Goal: Task Accomplishment & Management: Manage account settings

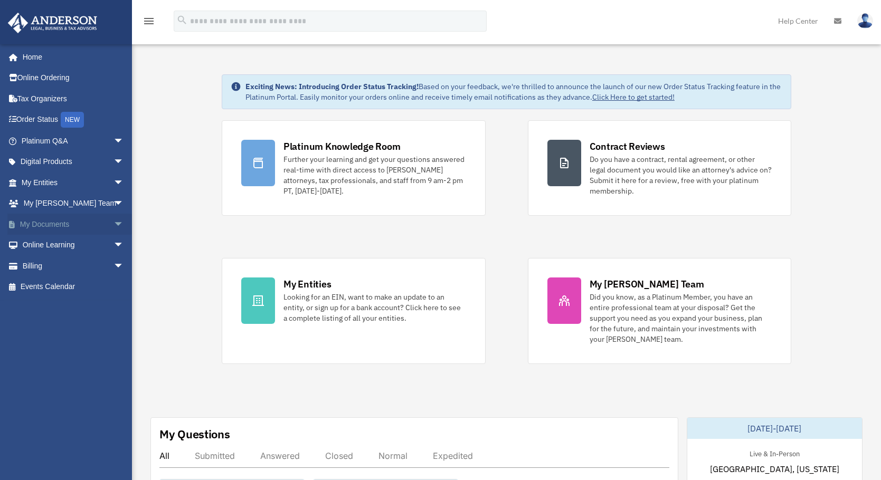
click at [113, 226] on span "arrow_drop_down" at bounding box center [123, 225] width 21 height 22
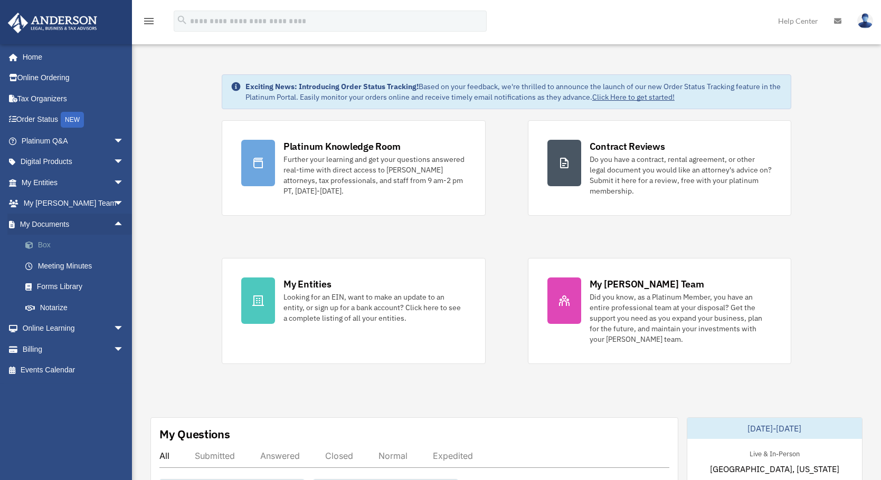
click at [50, 245] on link "Box" at bounding box center [77, 245] width 125 height 21
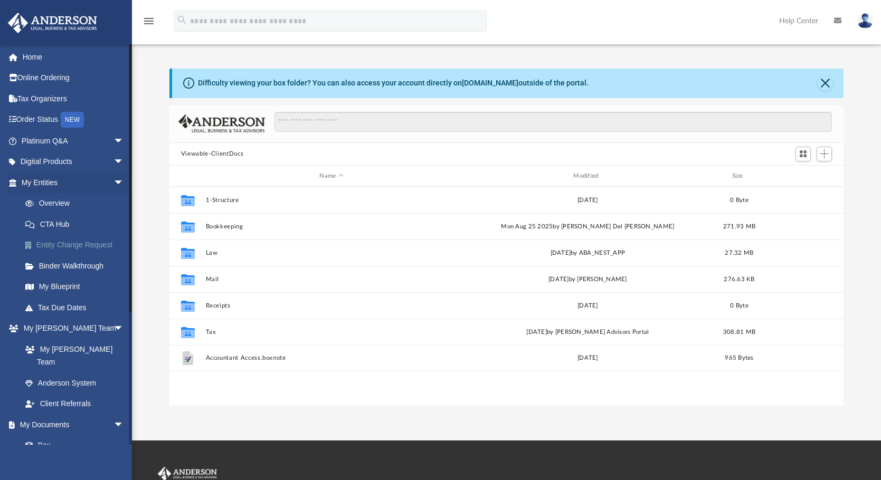
scroll to position [232, 666]
click at [825, 82] on button "Close" at bounding box center [824, 83] width 15 height 15
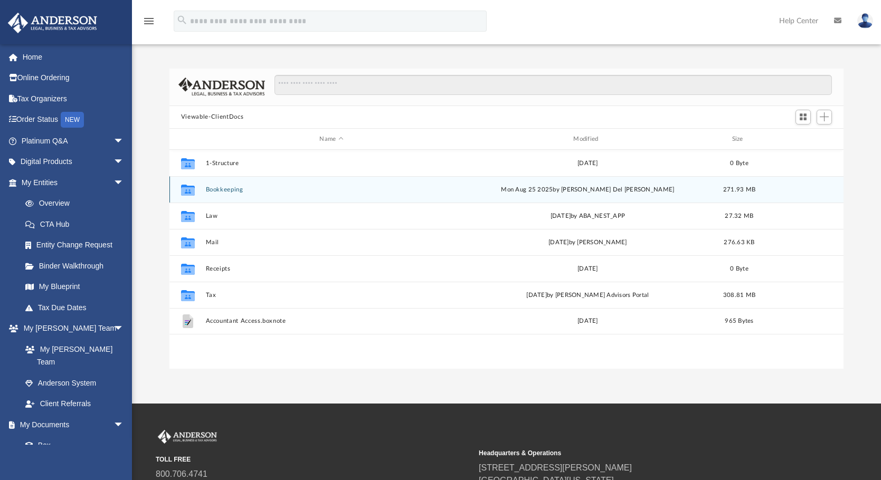
click at [219, 191] on button "Bookkeeping" at bounding box center [331, 189] width 252 height 7
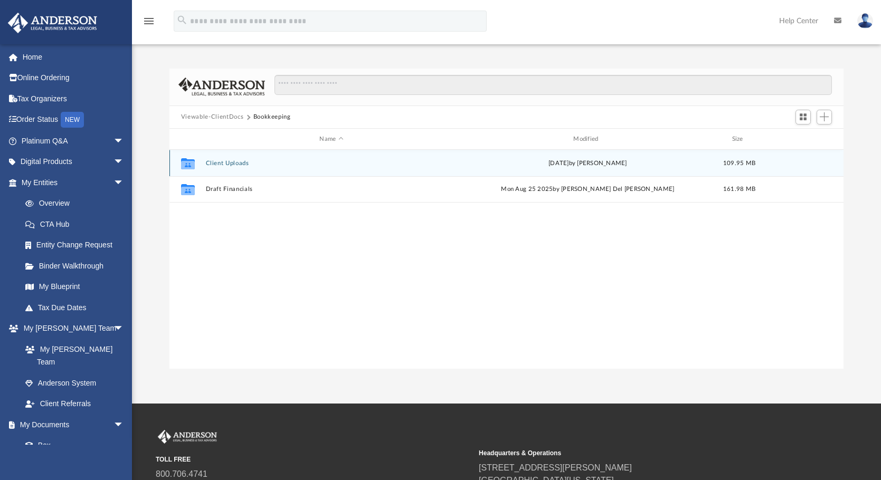
click at [218, 161] on button "Client Uploads" at bounding box center [331, 163] width 252 height 7
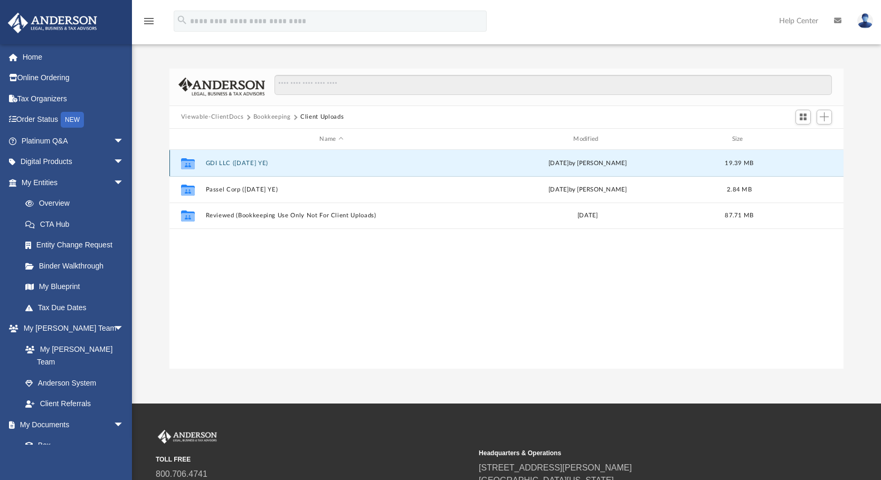
click at [223, 161] on button "GDI LLC ([DATE] YE)" at bounding box center [331, 163] width 252 height 7
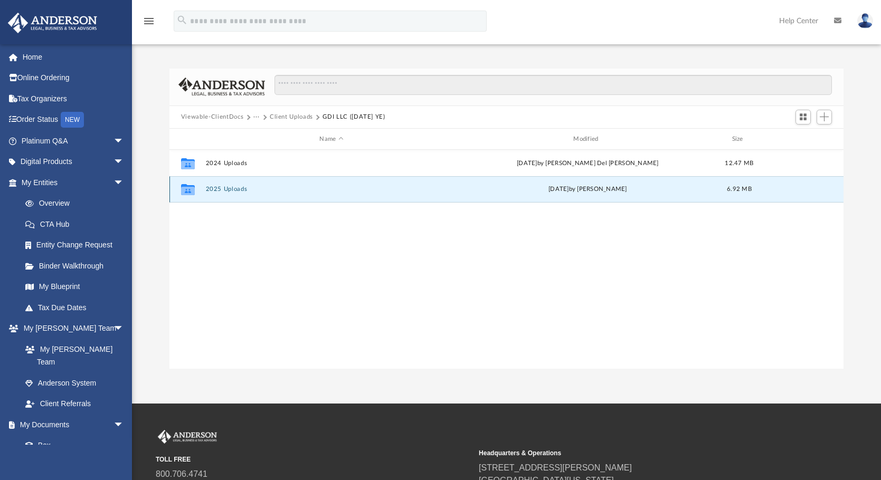
click at [230, 189] on button "2025 Uploads" at bounding box center [331, 189] width 252 height 7
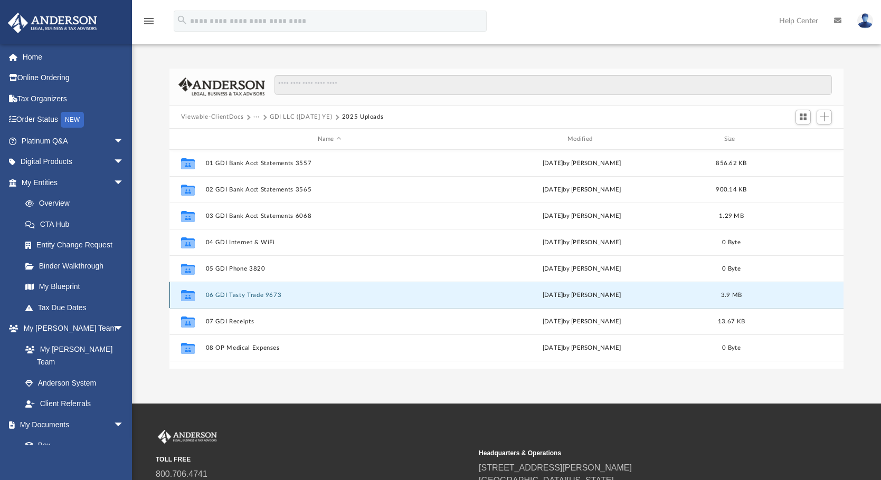
click at [243, 293] on button "06 GDI Tasty Trade 9673" at bounding box center [328, 295] width 247 height 7
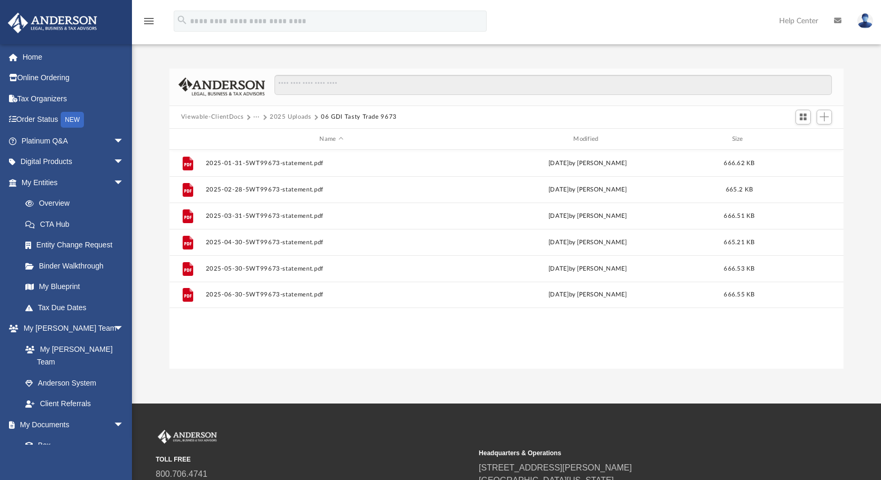
click at [295, 114] on button "2025 Uploads" at bounding box center [291, 116] width 42 height 9
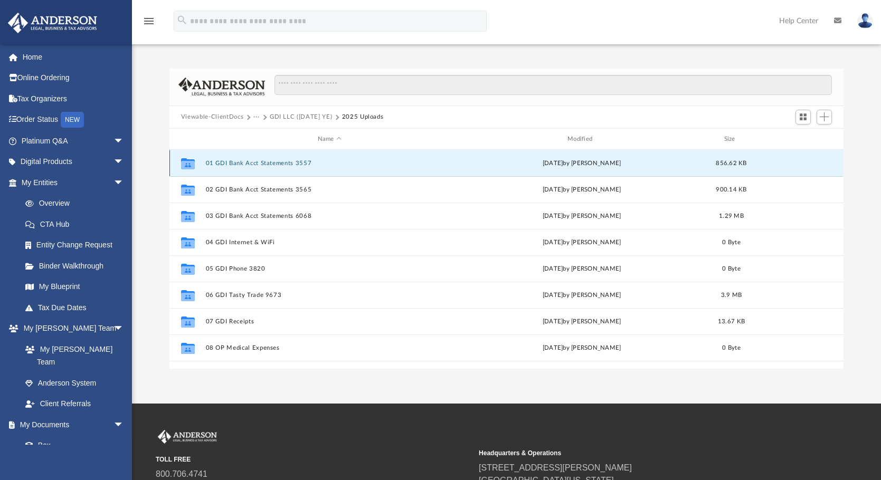
click at [267, 163] on button "01 GDI Bank Acct Statements 3557" at bounding box center [328, 163] width 247 height 7
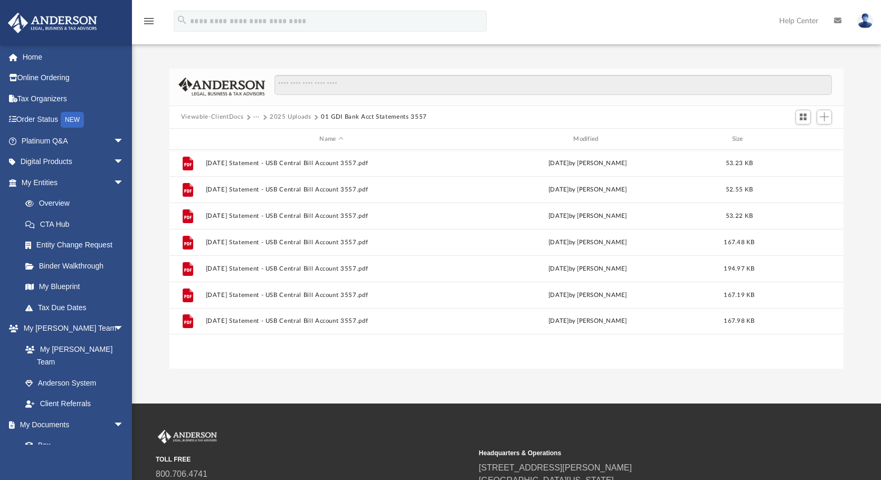
click at [300, 116] on button "2025 Uploads" at bounding box center [291, 116] width 42 height 9
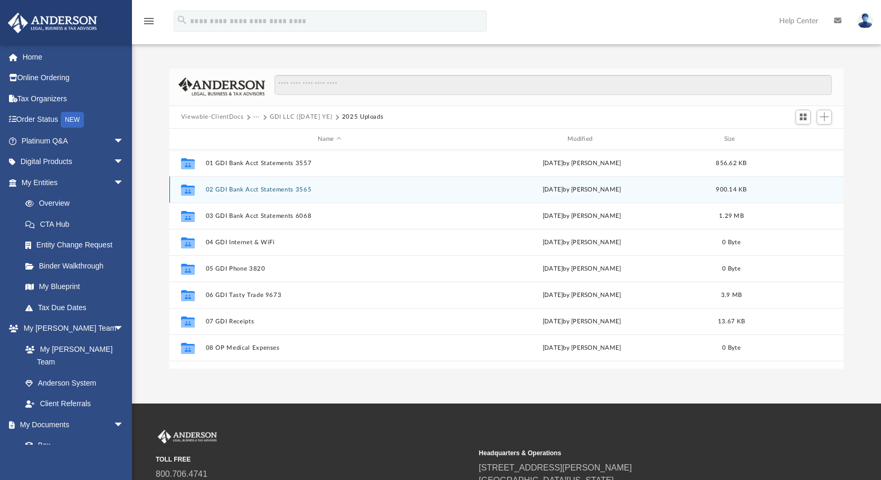
click at [256, 189] on button "02 GDI Bank Acct Statements 3565" at bounding box center [328, 189] width 247 height 7
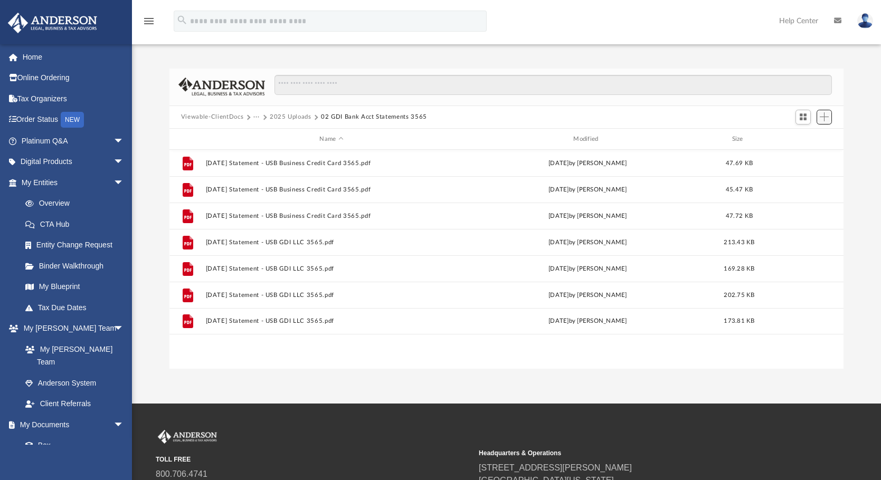
click at [825, 115] on span "Add" at bounding box center [824, 116] width 9 height 9
click at [799, 138] on li "Upload" at bounding box center [809, 138] width 34 height 11
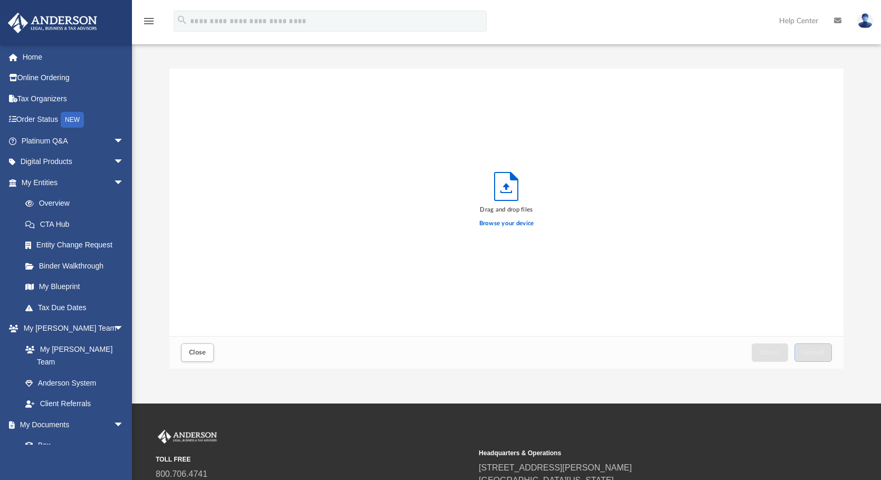
scroll to position [260, 666]
click at [502, 224] on label "Browse your device" at bounding box center [506, 223] width 55 height 9
click at [0, 0] on input "Browse your device" at bounding box center [0, 0] width 0 height 0
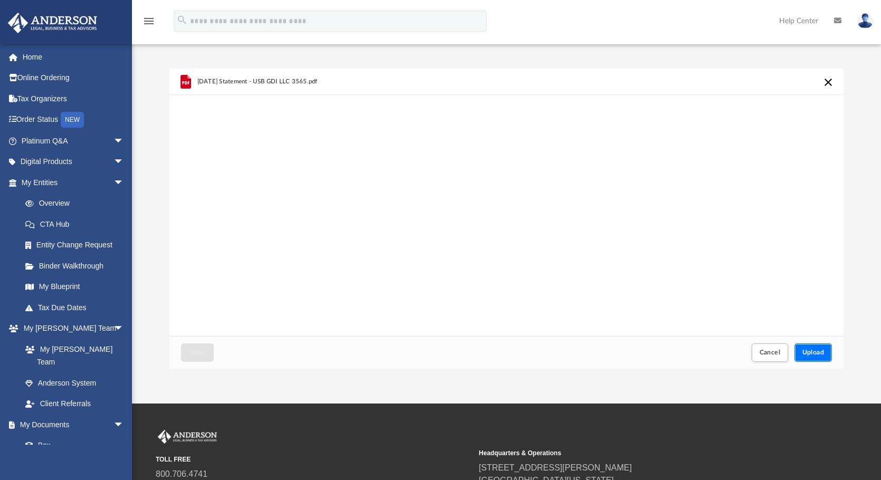
click at [815, 351] on span "Upload" at bounding box center [813, 352] width 22 height 6
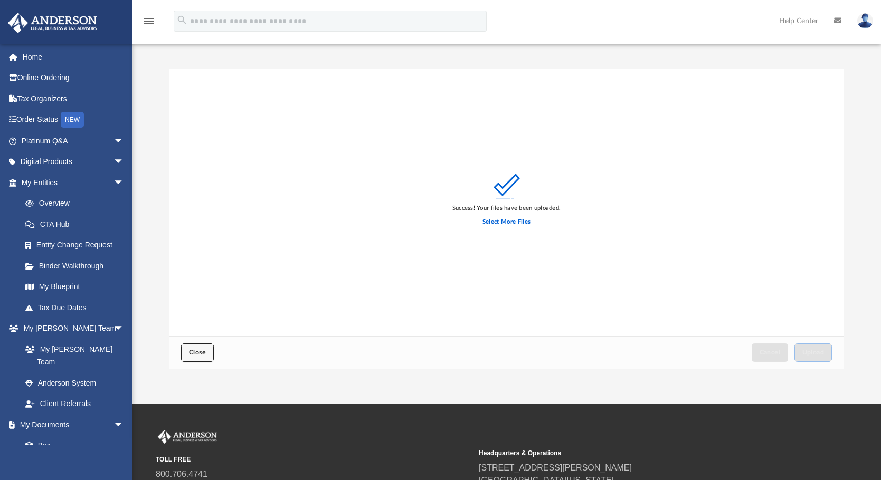
click at [197, 353] on span "Close" at bounding box center [197, 352] width 17 height 6
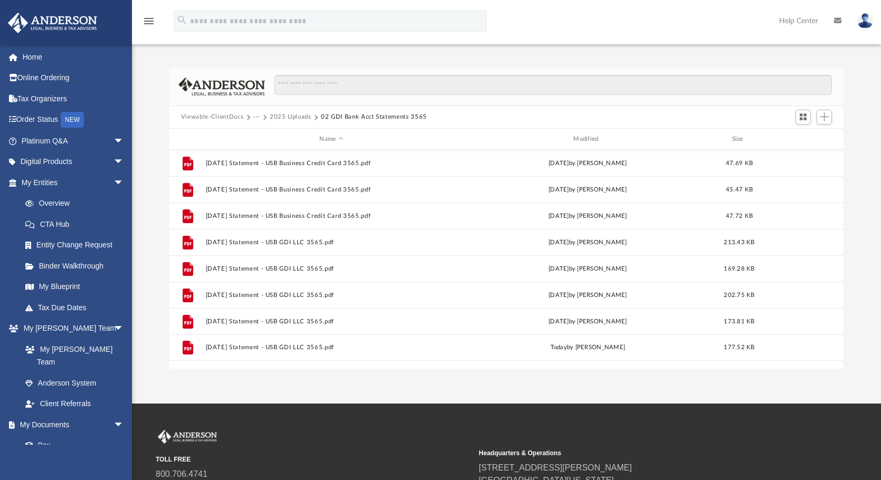
click at [300, 116] on button "2025 Uploads" at bounding box center [291, 116] width 42 height 9
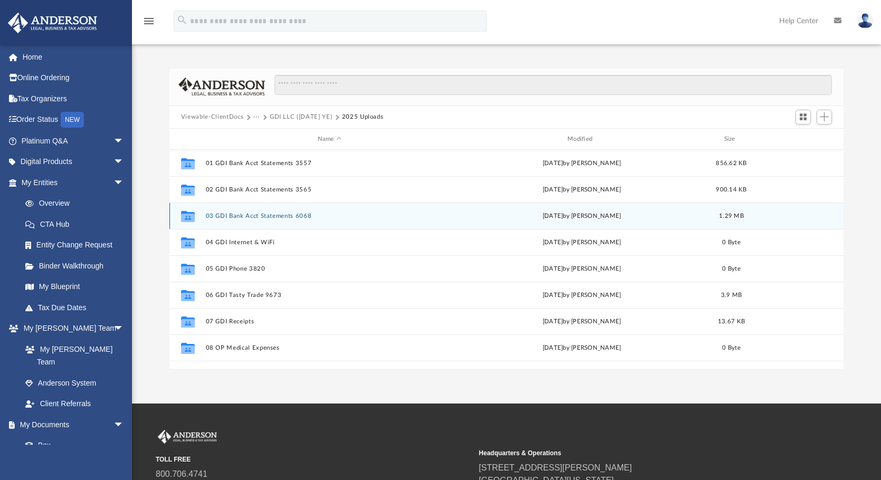
click at [275, 214] on button "03 GDI Bank Acct Statements 6068" at bounding box center [328, 216] width 247 height 7
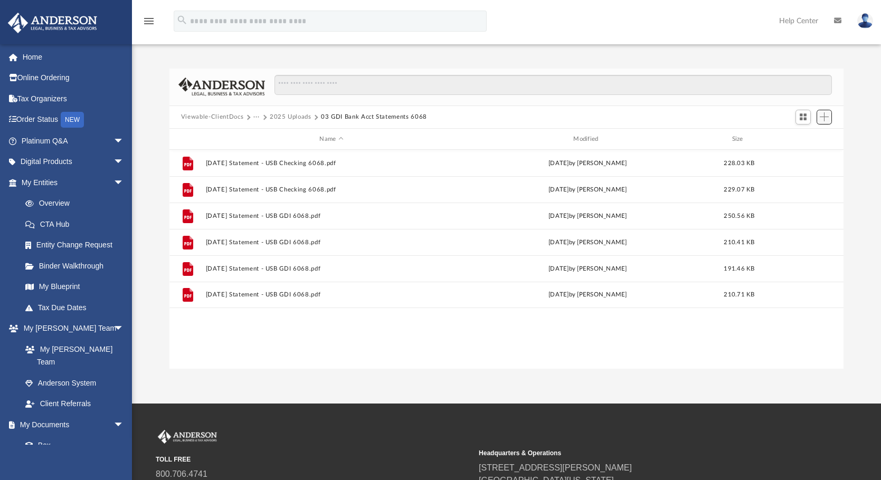
click at [824, 113] on span "Add" at bounding box center [824, 116] width 9 height 9
click at [806, 138] on li "Upload" at bounding box center [809, 138] width 34 height 11
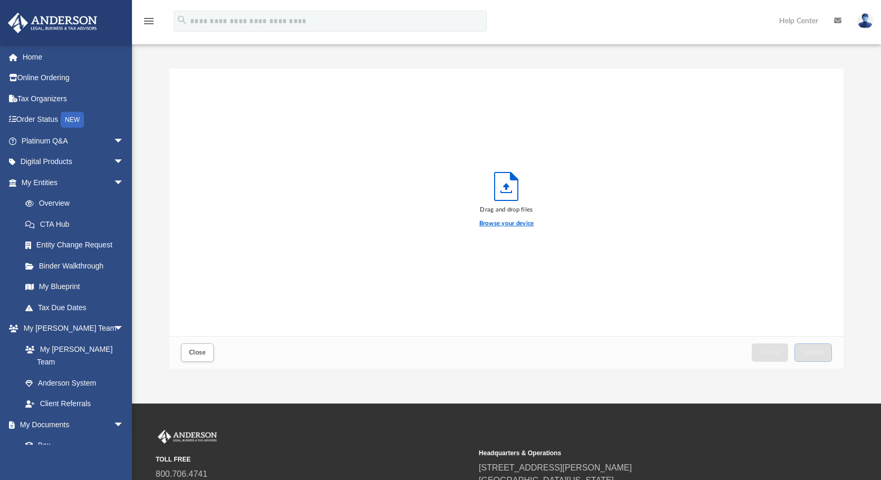
click at [490, 224] on label "Browse your device" at bounding box center [506, 223] width 55 height 9
click at [0, 0] on input "Browse your device" at bounding box center [0, 0] width 0 height 0
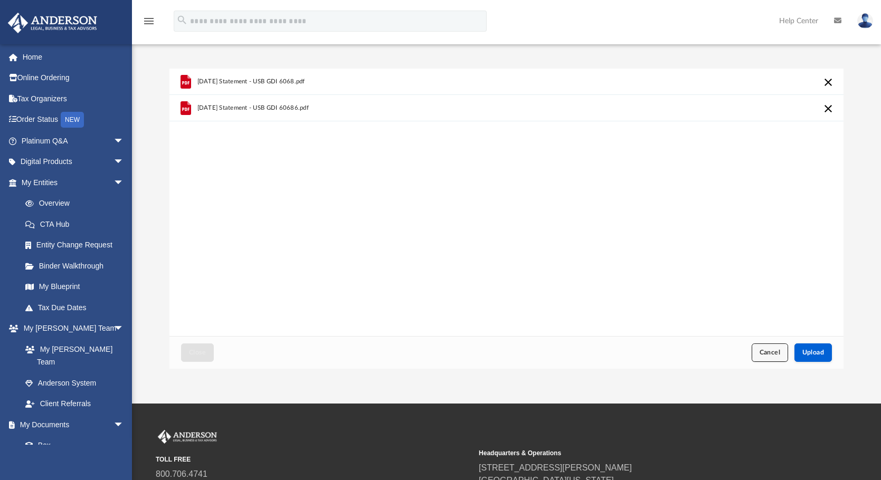
click at [772, 353] on span "Cancel" at bounding box center [769, 352] width 21 height 6
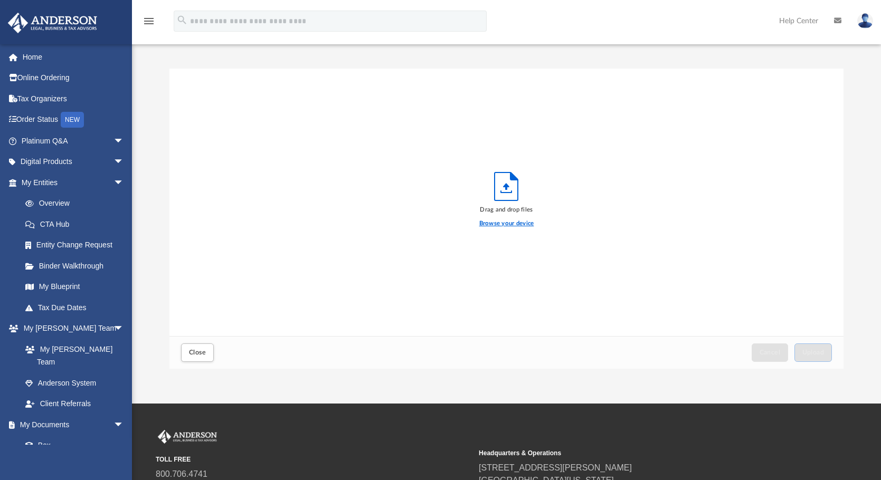
click at [504, 223] on label "Browse your device" at bounding box center [506, 223] width 55 height 9
click at [0, 0] on input "Browse your device" at bounding box center [0, 0] width 0 height 0
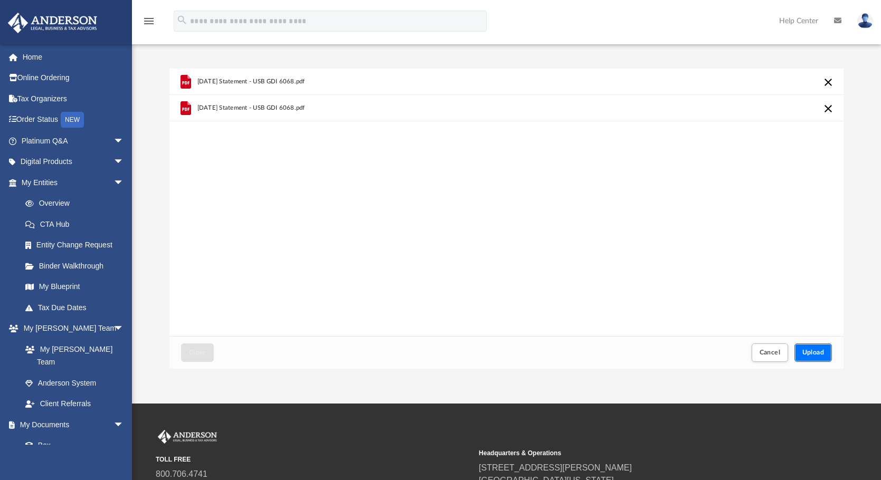
click at [809, 350] on span "Upload" at bounding box center [813, 352] width 22 height 6
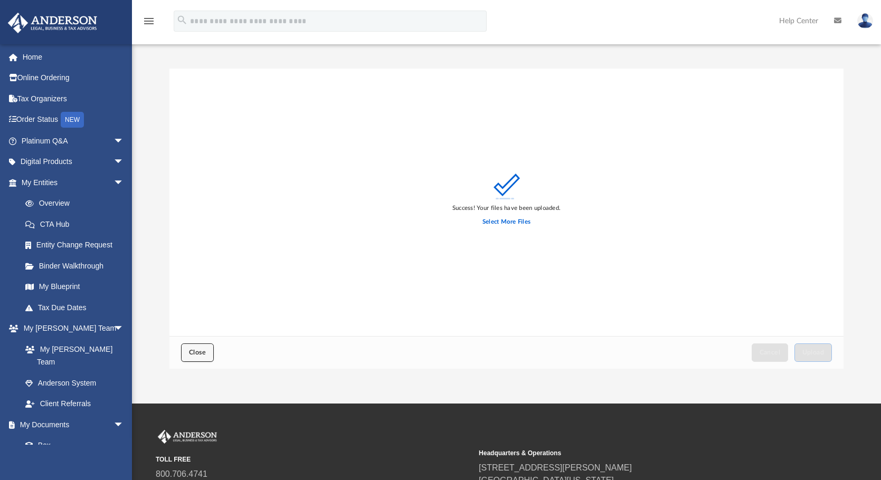
click at [197, 351] on span "Close" at bounding box center [197, 352] width 17 height 6
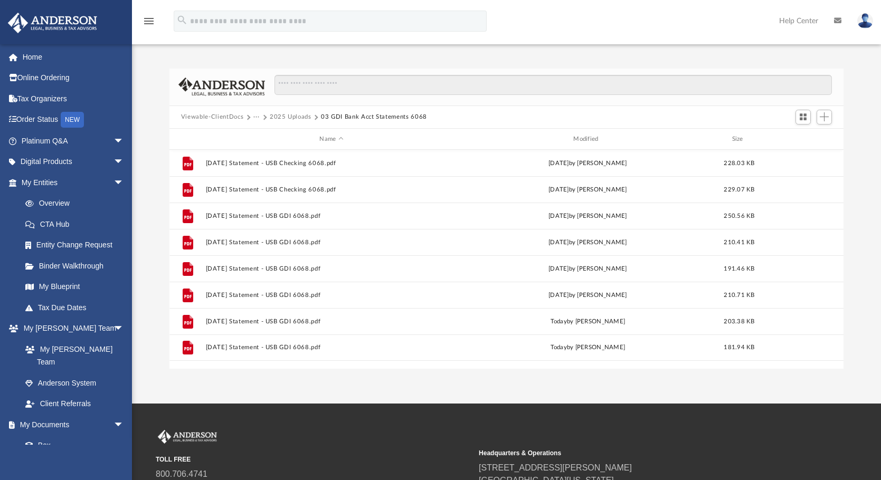
click at [303, 115] on button "2025 Uploads" at bounding box center [291, 116] width 42 height 9
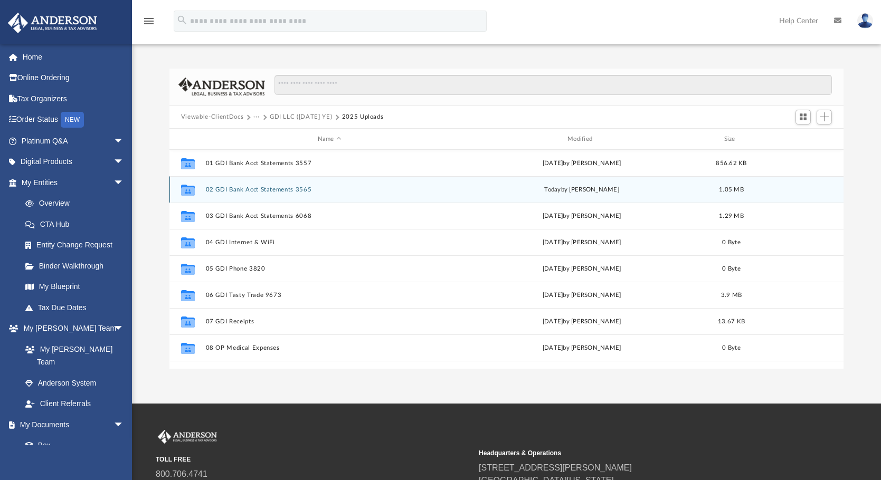
click at [239, 187] on button "02 GDI Bank Acct Statements 3565" at bounding box center [328, 189] width 247 height 7
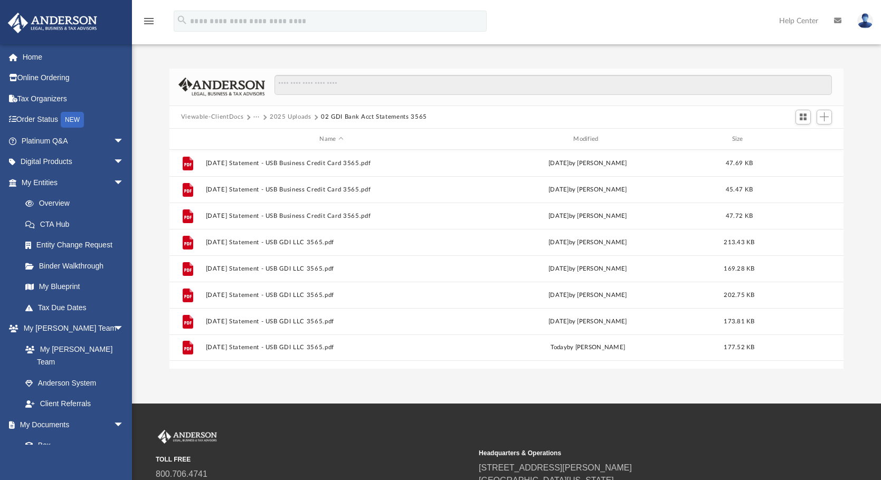
click at [299, 117] on button "2025 Uploads" at bounding box center [291, 116] width 42 height 9
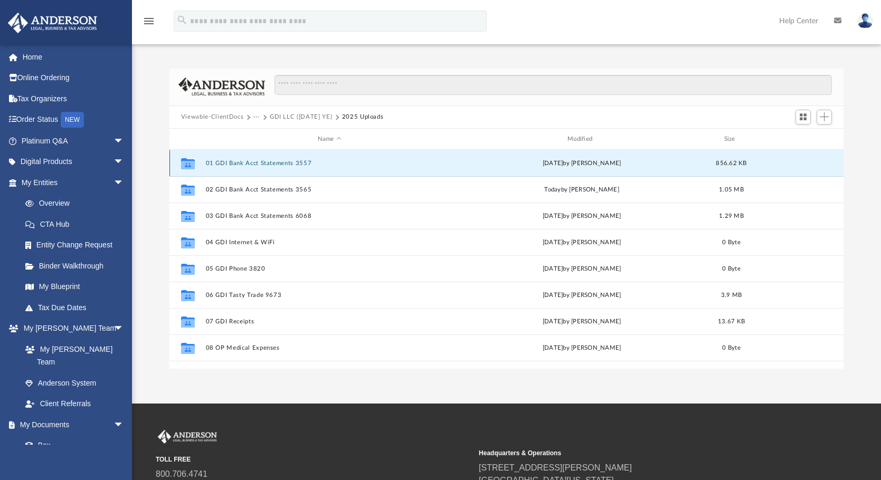
click at [261, 157] on div "Collaborated Folder 01 GDI Bank Acct Statements 3557 [DATE][FINANCIAL_ID] by [P…" at bounding box center [506, 163] width 674 height 26
click at [232, 162] on button "01 GDI Bank Acct Statements 3557" at bounding box center [328, 163] width 247 height 7
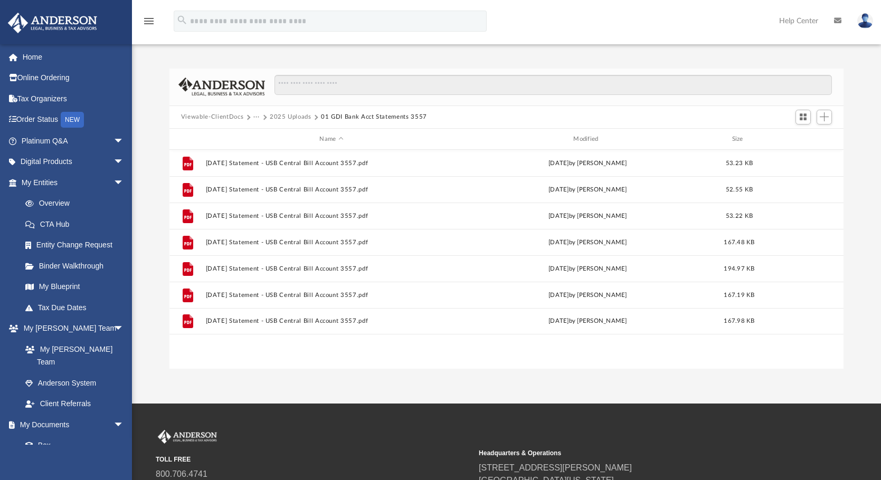
click at [864, 21] on img at bounding box center [865, 20] width 16 height 15
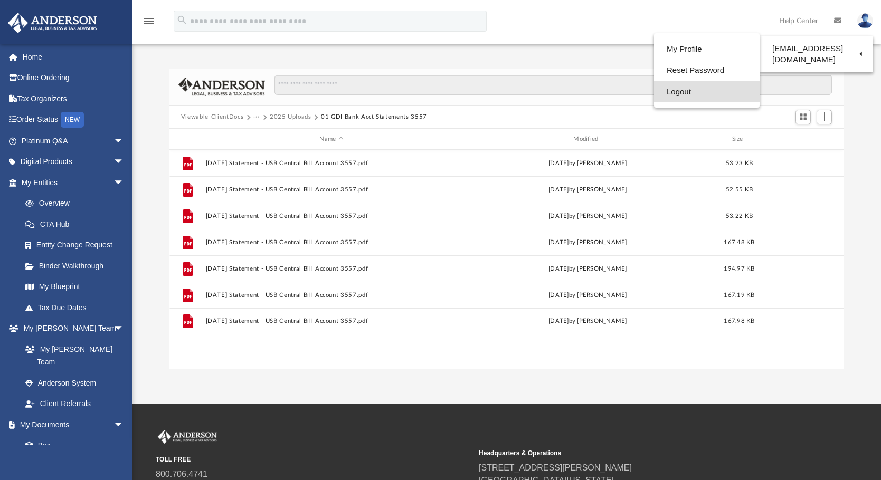
click at [677, 90] on link "Logout" at bounding box center [707, 92] width 106 height 22
